Goal: Register for event/course

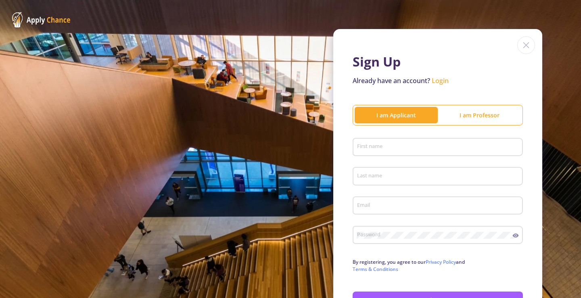
click at [410, 151] on input "First name" at bounding box center [439, 147] width 165 height 7
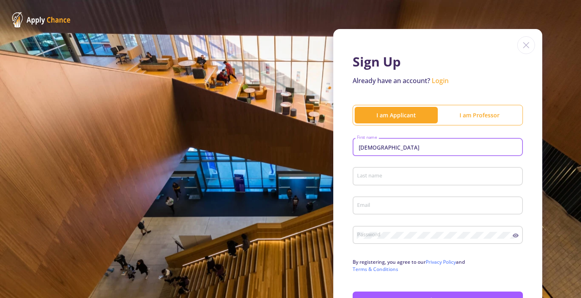
type input "[DEMOGRAPHIC_DATA]"
click at [392, 169] on div "Last name" at bounding box center [438, 174] width 163 height 21
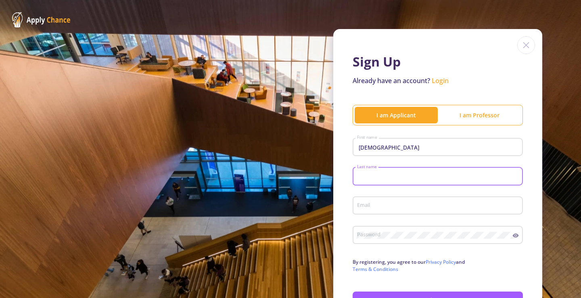
click at [392, 174] on input "Last name" at bounding box center [439, 176] width 165 height 7
type input "Araghieh"
click at [365, 208] on input "Email" at bounding box center [439, 206] width 165 height 7
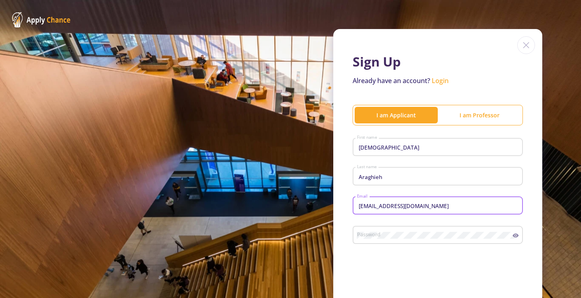
type input "[EMAIL_ADDRESS][DOMAIN_NAME]"
click at [391, 239] on div "Password" at bounding box center [435, 233] width 156 height 21
click at [515, 236] on icon at bounding box center [516, 236] width 6 height 4
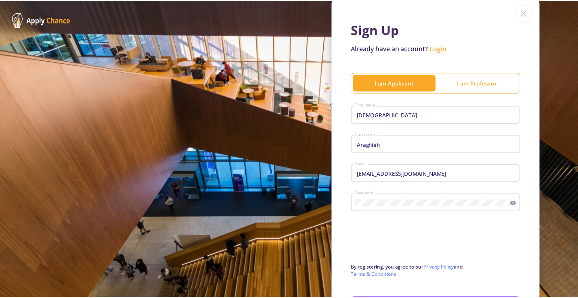
scroll to position [96, 0]
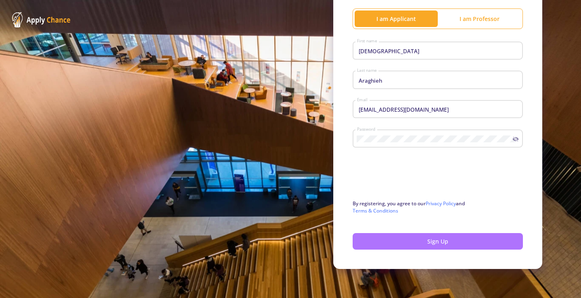
click at [429, 243] on button "Sign Up" at bounding box center [438, 241] width 170 height 17
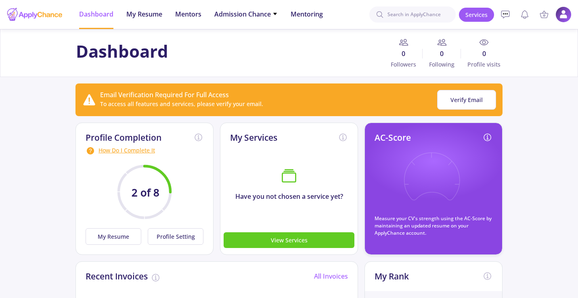
click at [404, 19] on input at bounding box center [412, 14] width 86 height 16
type input "[GEOGRAPHIC_DATA]"
click at [434, 15] on input "[GEOGRAPHIC_DATA]" at bounding box center [412, 14] width 86 height 16
click at [477, 11] on link "Services" at bounding box center [476, 15] width 35 height 14
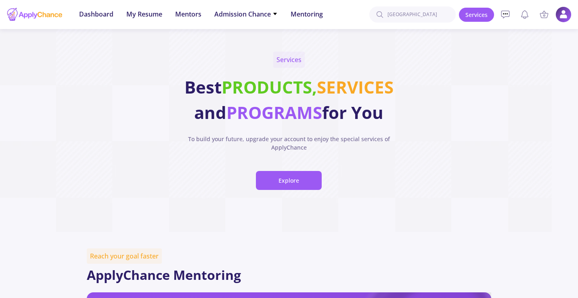
click at [423, 23] on div "toronto Members [EMAIL_ADDRESS][DOMAIN_NAME] [PERSON_NAME] [PERSON_NAME] Mohamm…" at bounding box center [470, 14] width 202 height 29
click at [423, 19] on input "[GEOGRAPHIC_DATA]" at bounding box center [412, 14] width 86 height 16
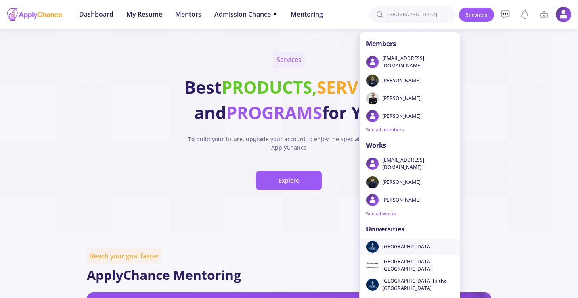
click at [403, 245] on span "[GEOGRAPHIC_DATA]" at bounding box center [414, 246] width 65 height 7
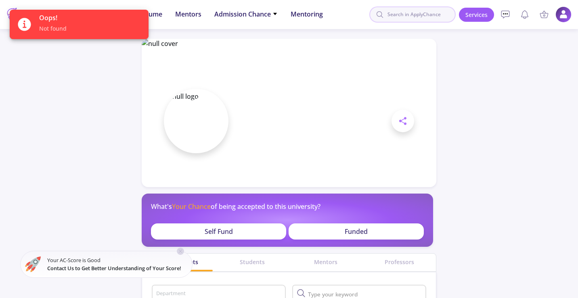
click at [439, 21] on input at bounding box center [412, 14] width 86 height 16
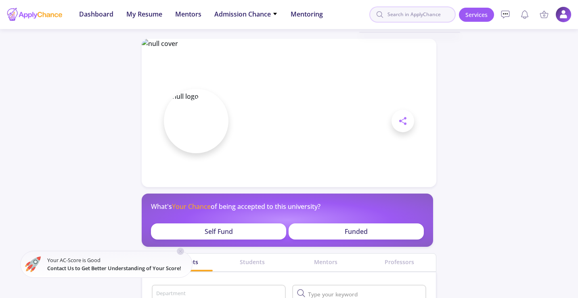
click at [436, 17] on input at bounding box center [412, 14] width 86 height 16
type input "[GEOGRAPHIC_DATA]"
click at [182, 251] on icon at bounding box center [180, 251] width 6 height 6
